Goal: Information Seeking & Learning: Learn about a topic

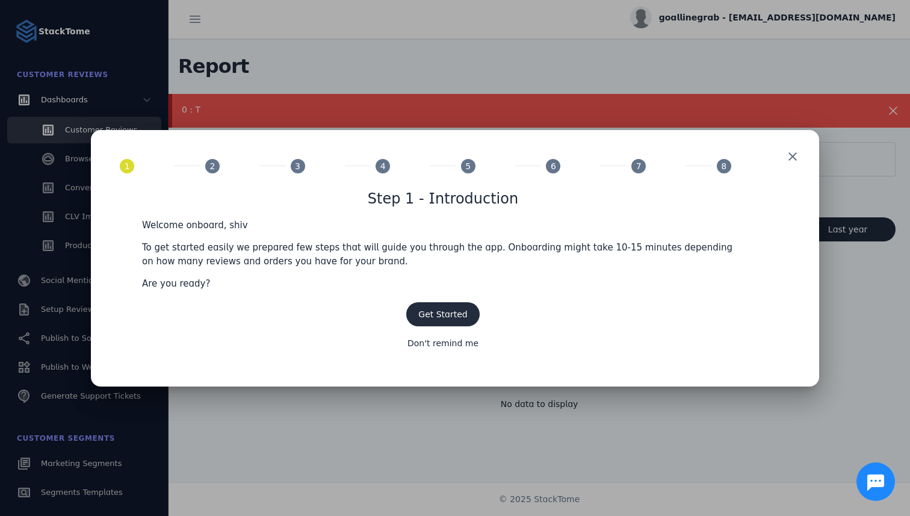
click at [468, 317] on span at bounding box center [442, 314] width 73 height 29
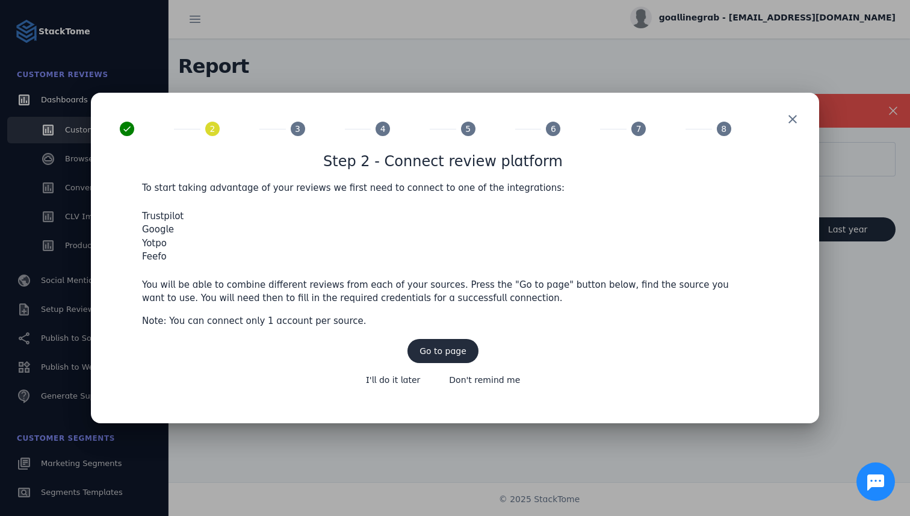
click at [454, 352] on span "Go to page" at bounding box center [443, 351] width 47 height 8
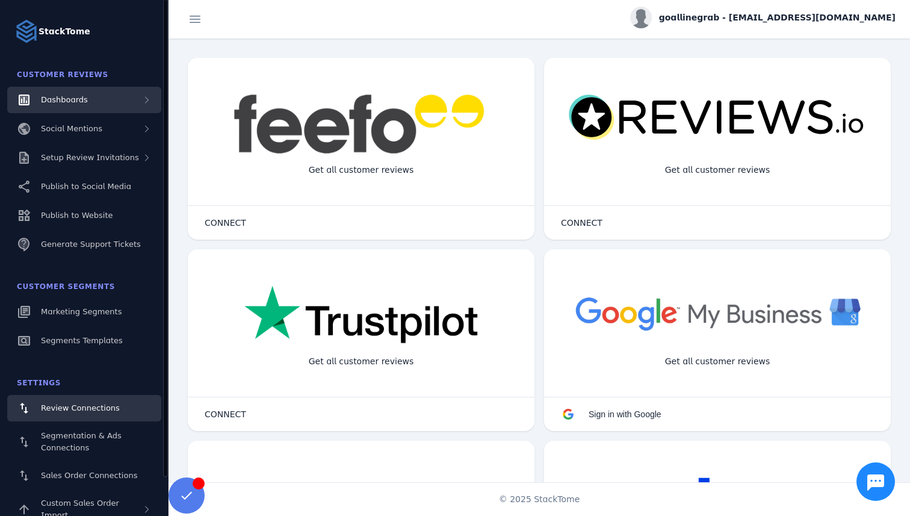
click at [122, 96] on div "Dashboards" at bounding box center [84, 100] width 154 height 26
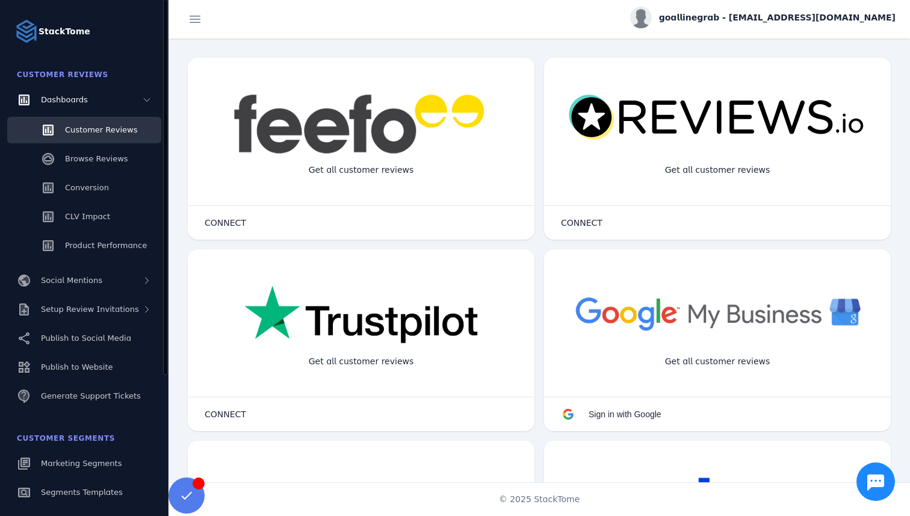
click at [135, 130] on link "Customer Reviews" at bounding box center [84, 130] width 154 height 26
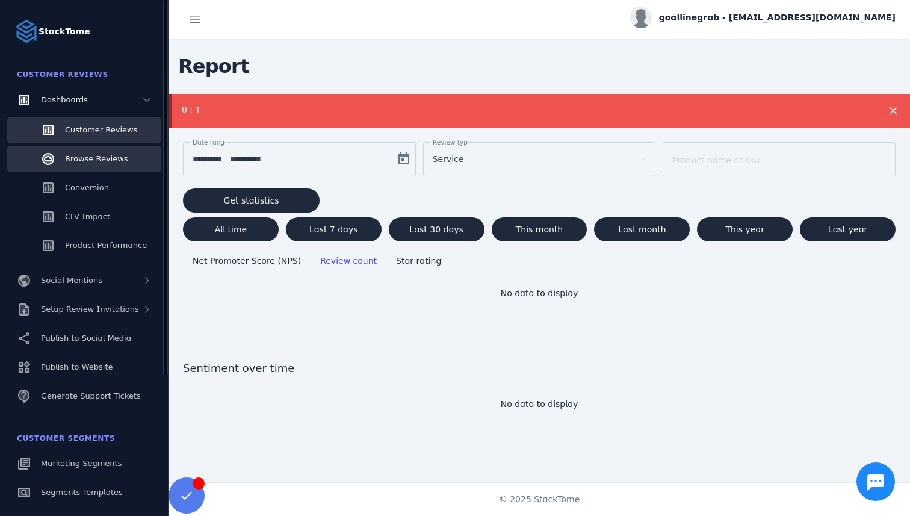
click at [87, 169] on link "Browse Reviews" at bounding box center [84, 159] width 154 height 26
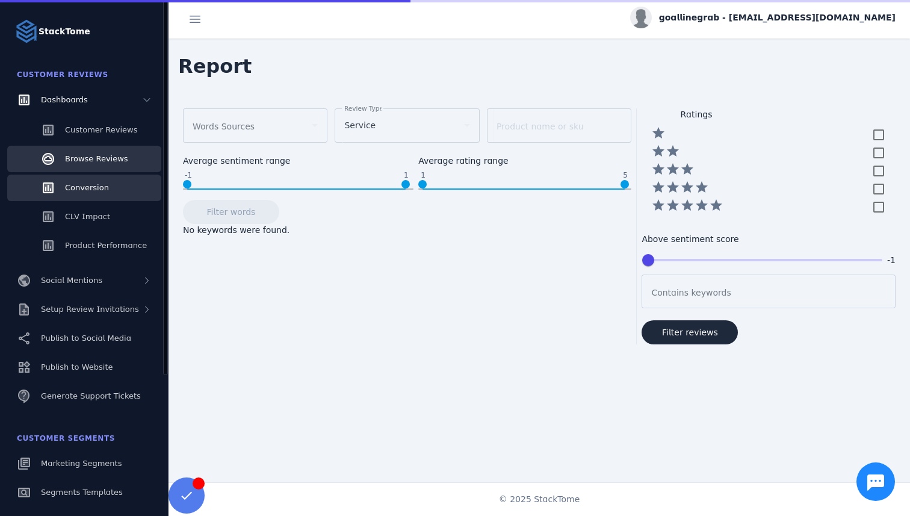
click at [88, 184] on span "Conversion" at bounding box center [87, 187] width 44 height 9
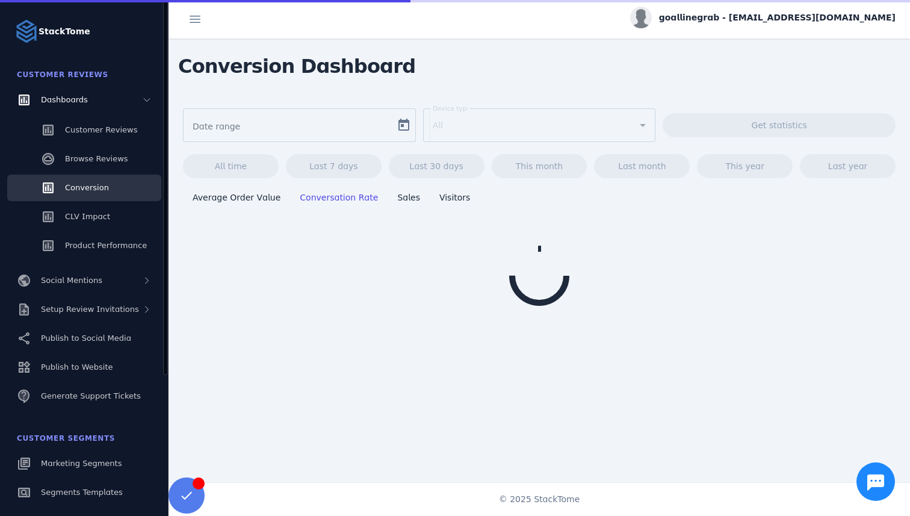
type input "**********"
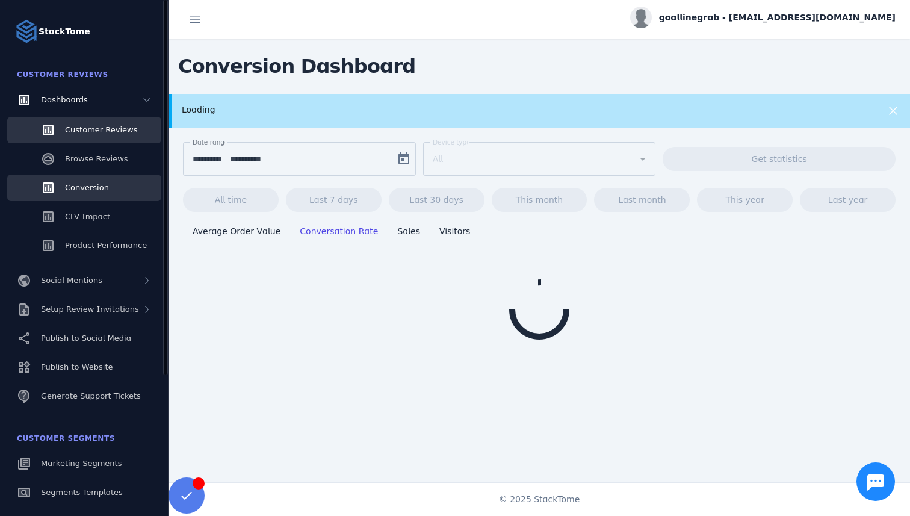
click at [96, 126] on span "Customer Reviews" at bounding box center [101, 129] width 72 height 9
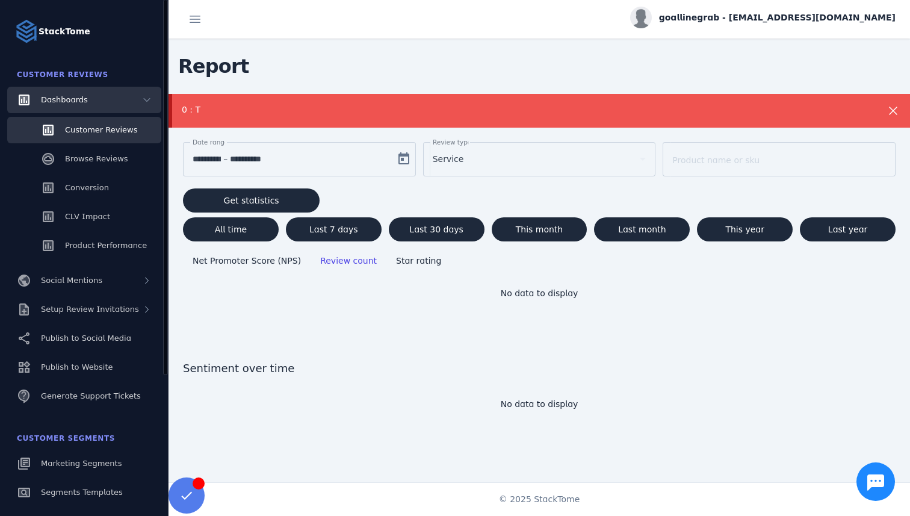
click at [52, 107] on div "Dashboards" at bounding box center [84, 100] width 154 height 26
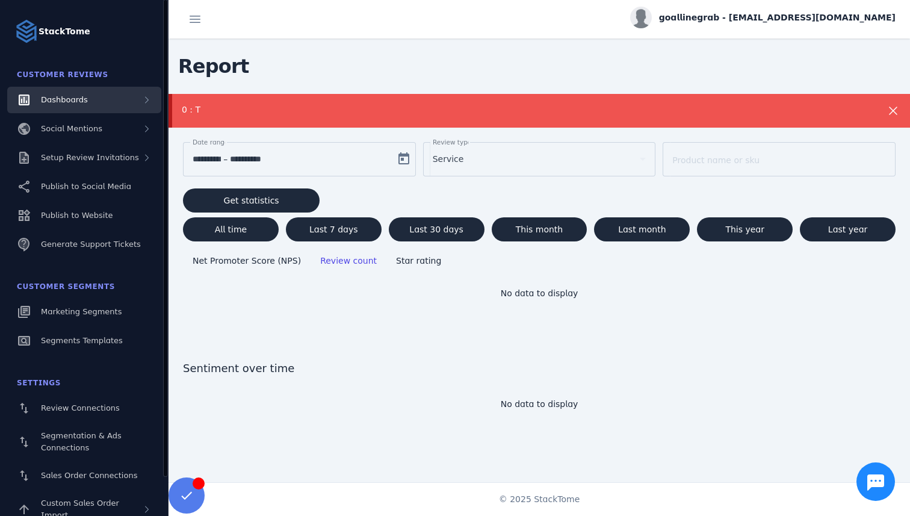
click at [64, 98] on span "Dashboards" at bounding box center [64, 99] width 47 height 9
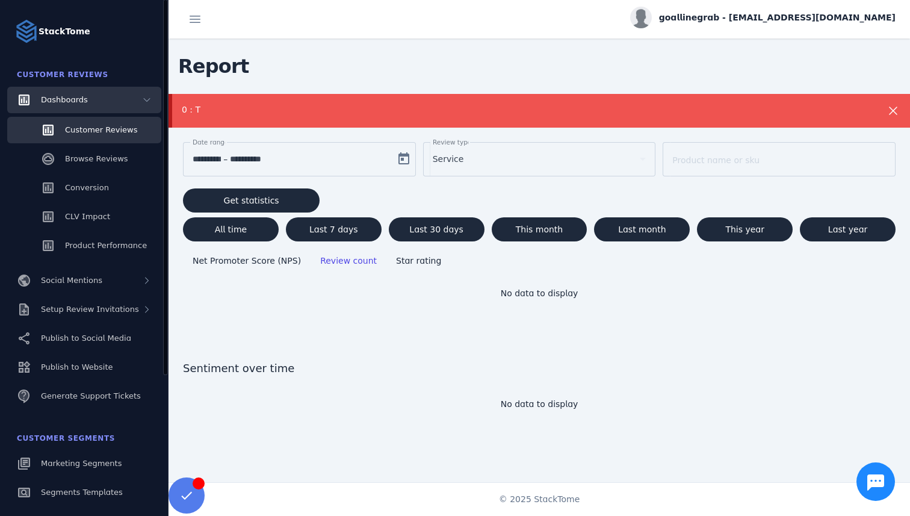
click at [64, 98] on span "Dashboards" at bounding box center [64, 99] width 47 height 9
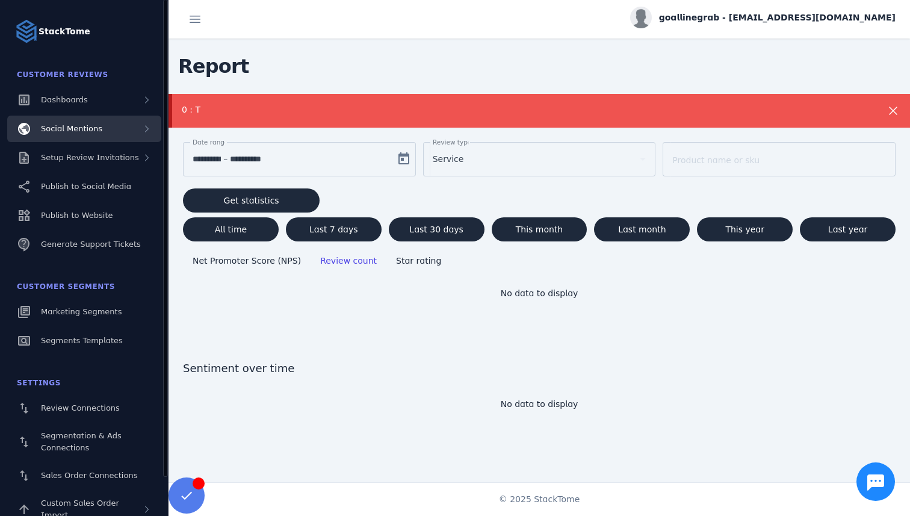
click at [85, 136] on div "Social Mentions" at bounding box center [84, 129] width 154 height 26
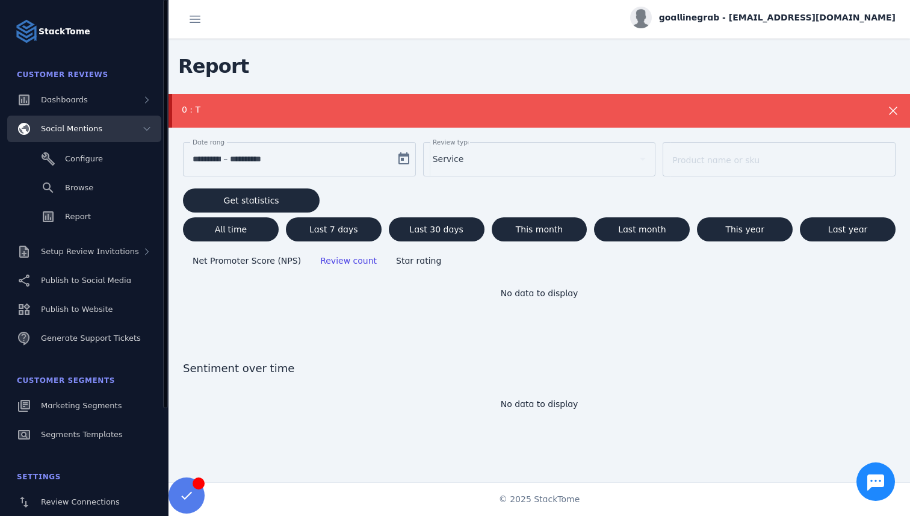
click at [85, 134] on div "Social Mentions" at bounding box center [71, 129] width 61 height 12
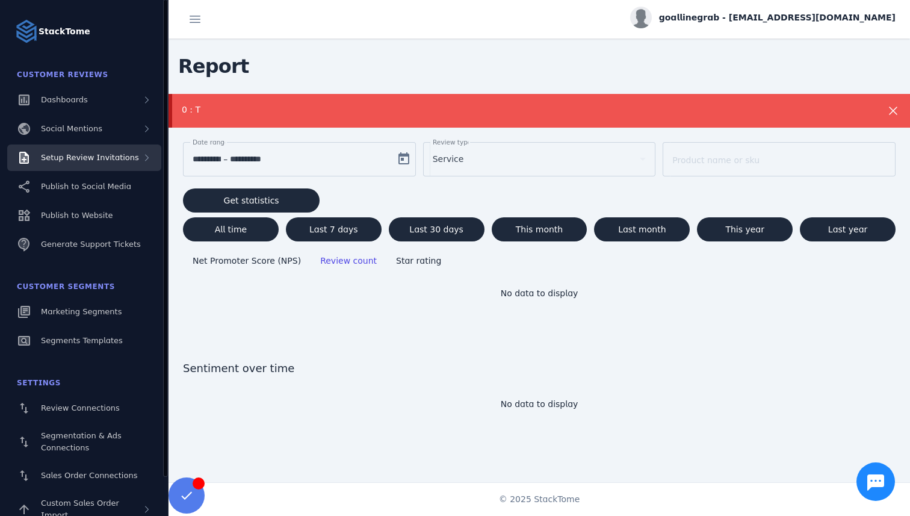
click at [88, 146] on div "Setup Review Invitations" at bounding box center [84, 157] width 154 height 26
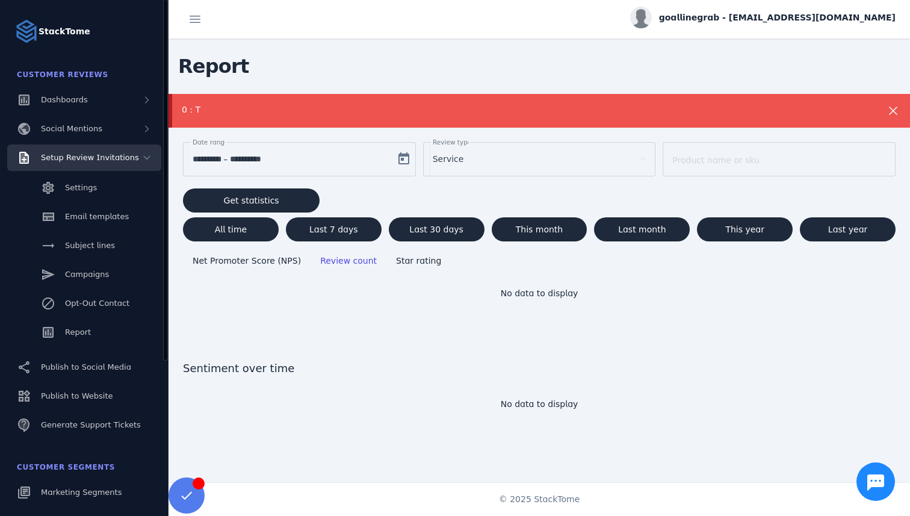
click at [101, 161] on span "Setup Review Invitations" at bounding box center [90, 157] width 98 height 9
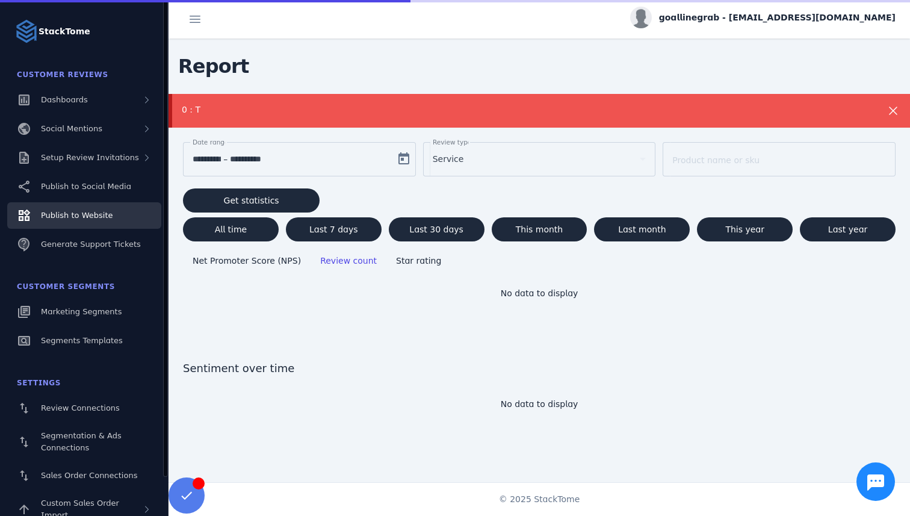
click at [90, 203] on link "Publish to Website" at bounding box center [84, 215] width 154 height 26
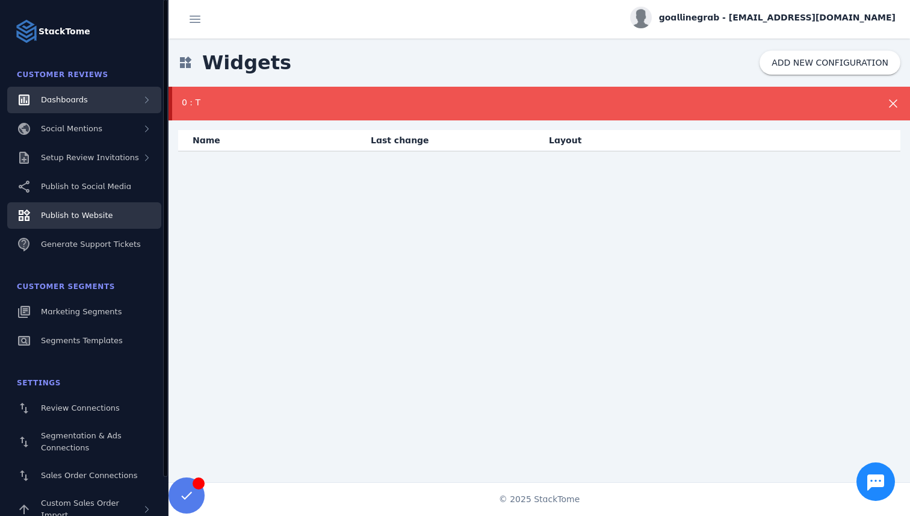
click at [88, 112] on div "Dashboards" at bounding box center [84, 100] width 154 height 26
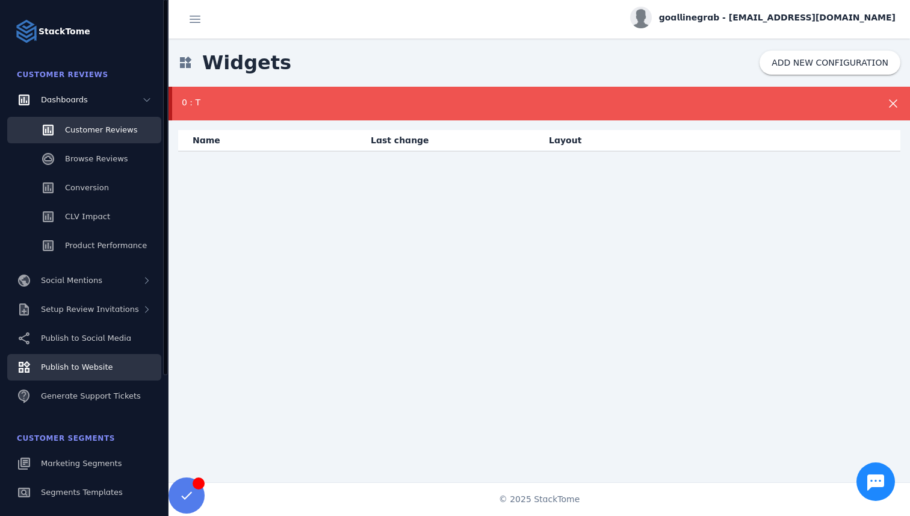
click at [93, 127] on span "Customer Reviews" at bounding box center [101, 129] width 72 height 9
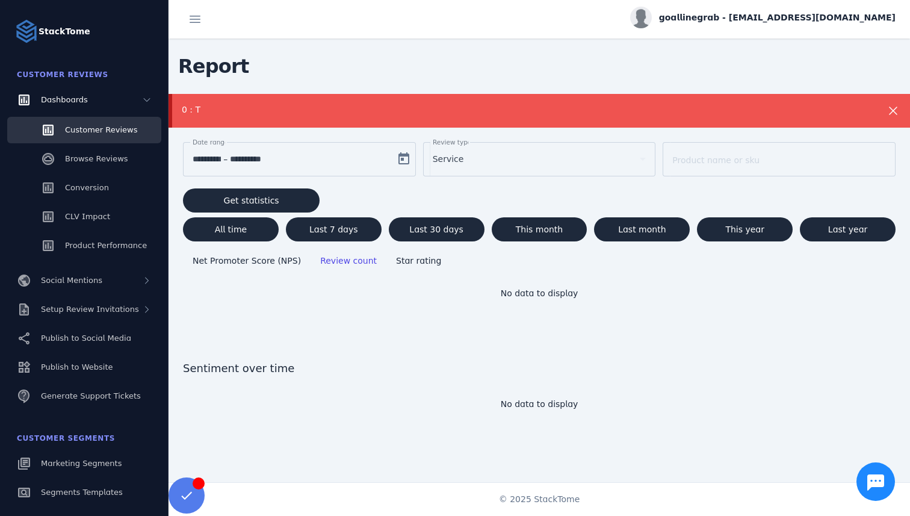
scroll to position [11, 0]
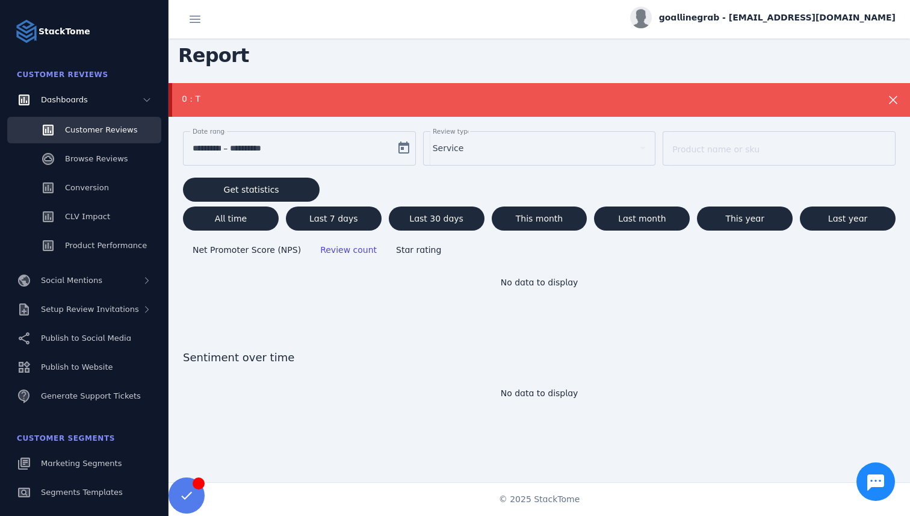
click at [895, 97] on icon at bounding box center [893, 100] width 14 height 14
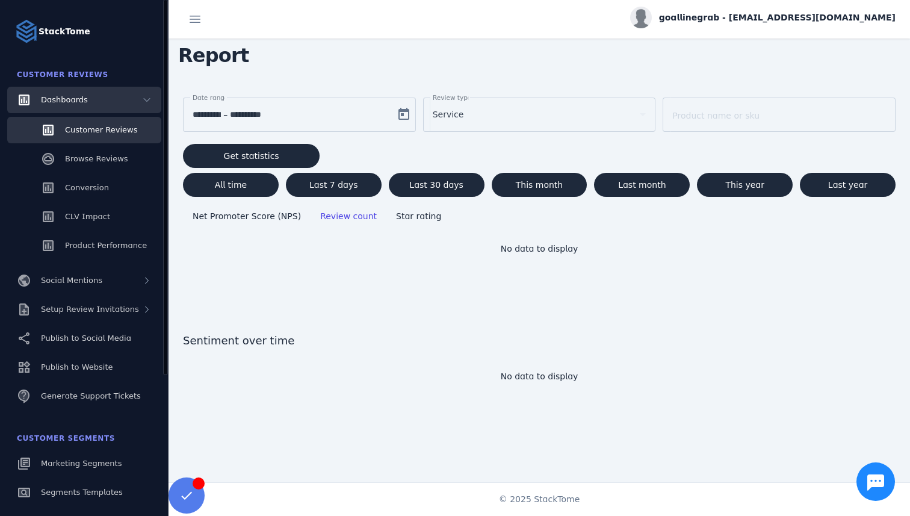
click at [117, 101] on div "Dashboards" at bounding box center [84, 100] width 154 height 26
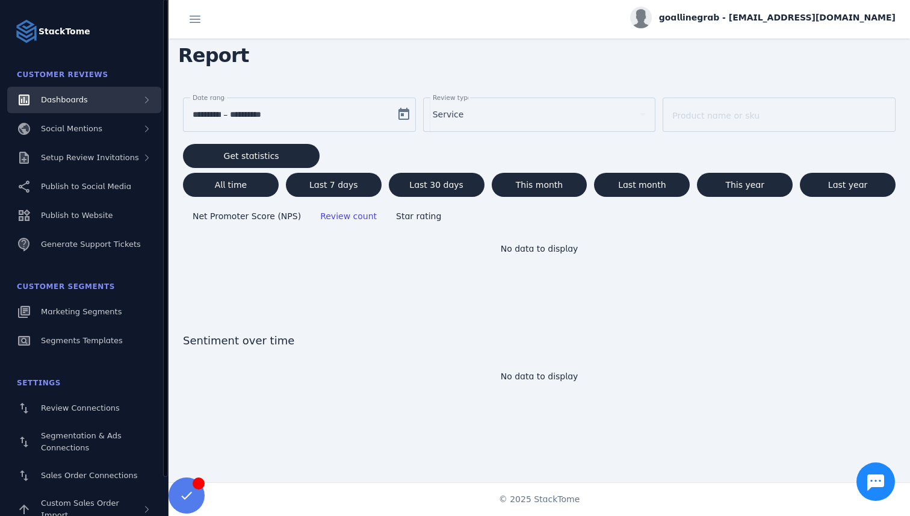
click at [117, 101] on div "Dashboards" at bounding box center [84, 100] width 154 height 26
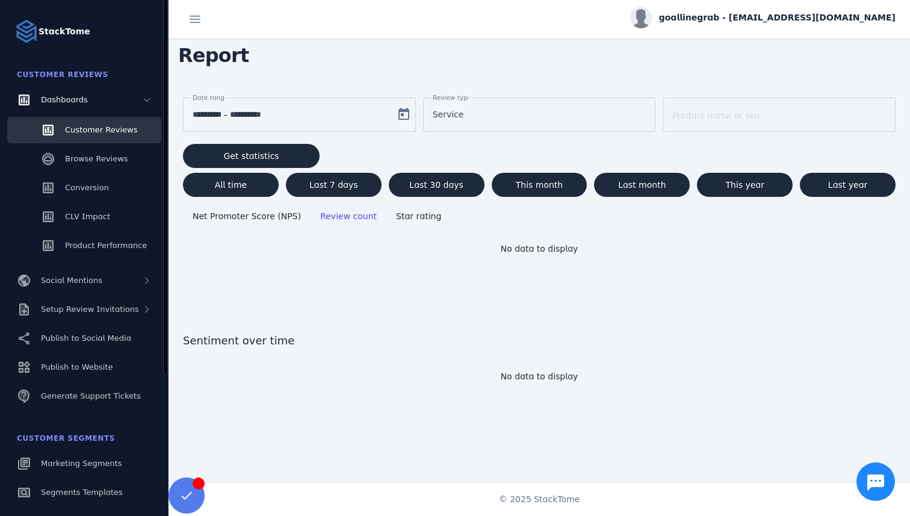
click at [123, 140] on link "Customer Reviews" at bounding box center [84, 130] width 154 height 26
click at [113, 154] on span "Browse Reviews" at bounding box center [96, 158] width 63 height 9
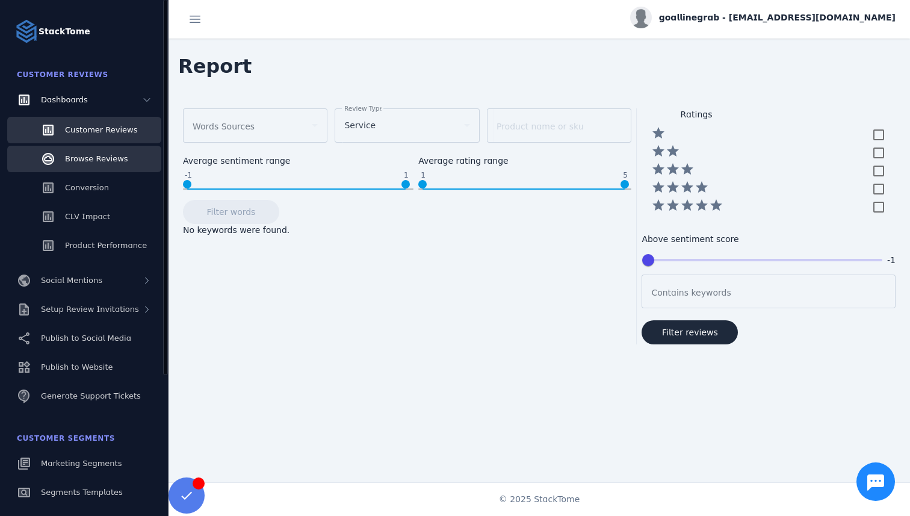
click at [120, 138] on link "Customer Reviews" at bounding box center [84, 130] width 154 height 26
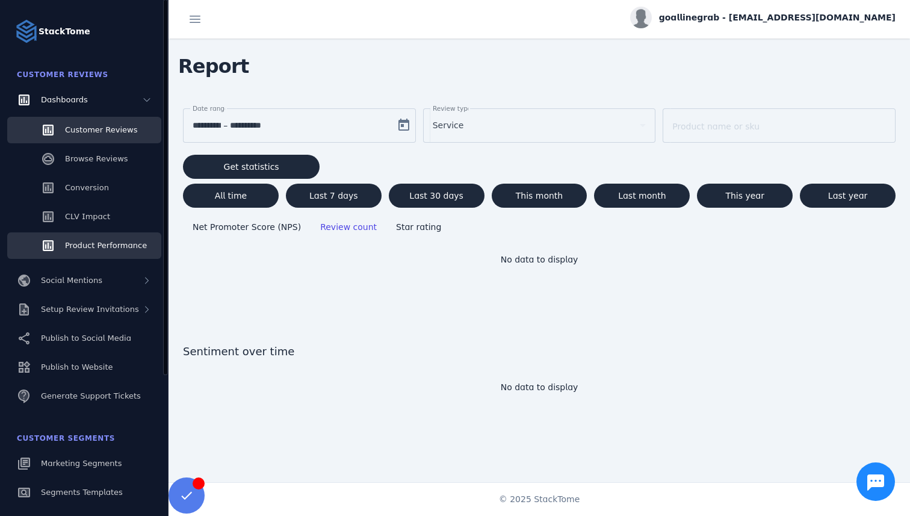
click at [82, 246] on span "Product Performance" at bounding box center [106, 245] width 82 height 9
